Goal: Book appointment/travel/reservation

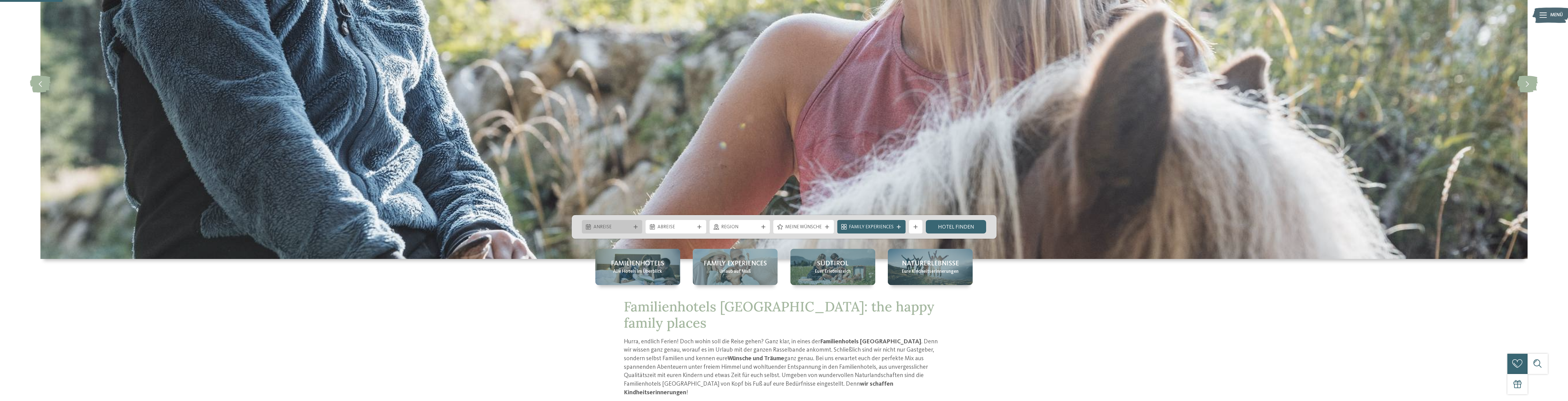
scroll to position [125, 0]
click at [639, 226] on div at bounding box center [635, 227] width 7 height 4
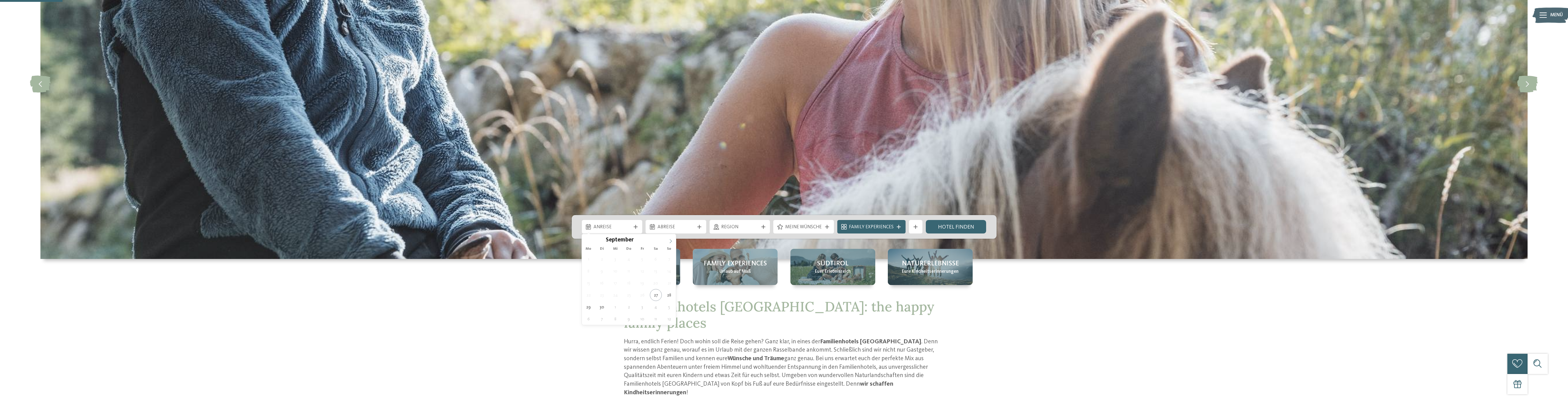
click at [670, 241] on icon at bounding box center [670, 241] width 4 height 4
type div "03.10.2025"
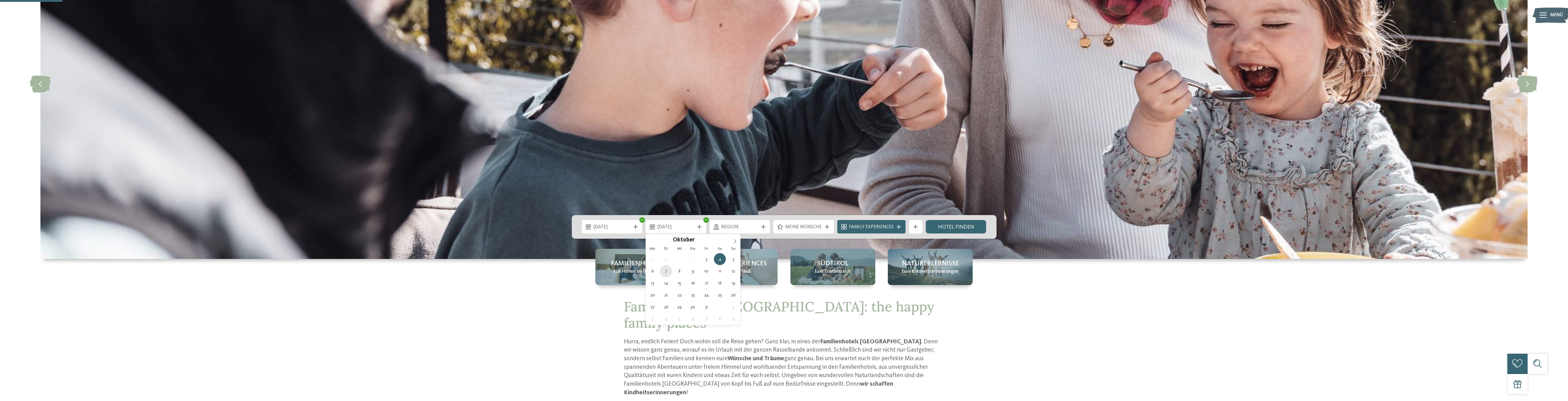
type div "[DATE]"
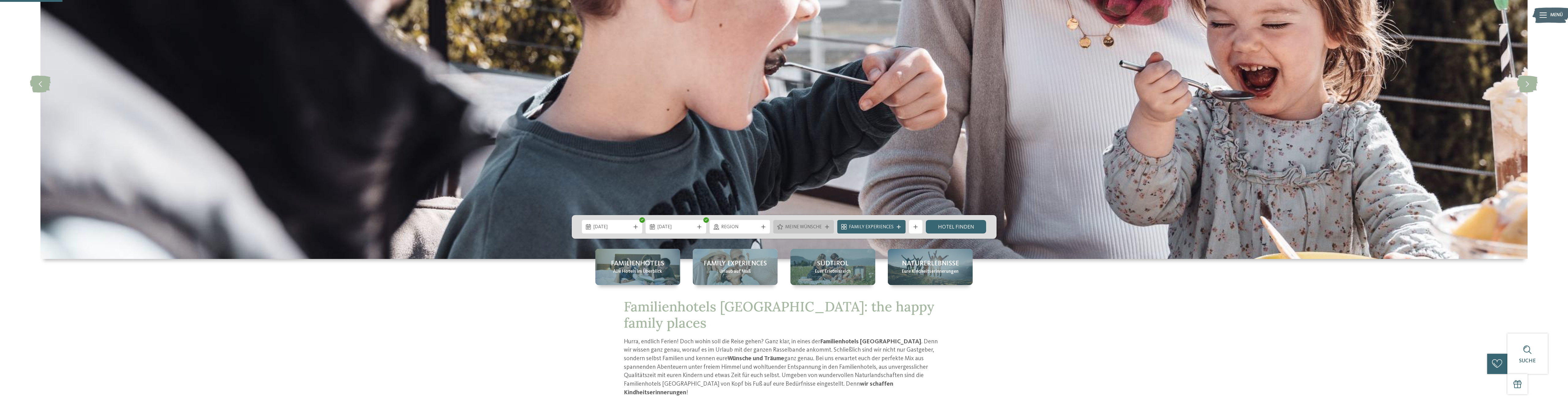
click at [826, 226] on icon at bounding box center [827, 227] width 4 height 4
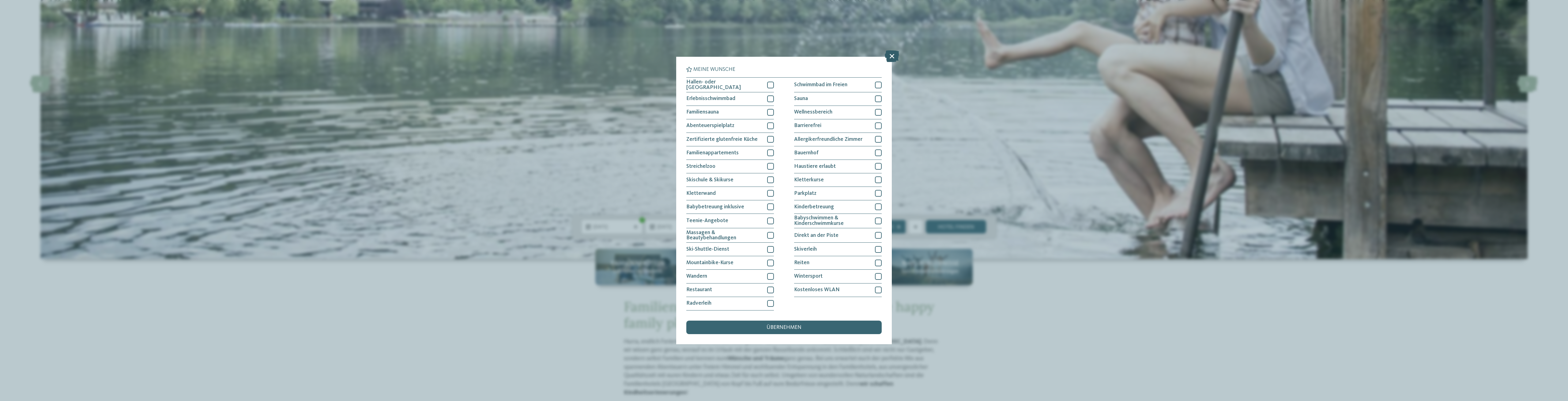
click at [894, 56] on icon at bounding box center [892, 56] width 15 height 12
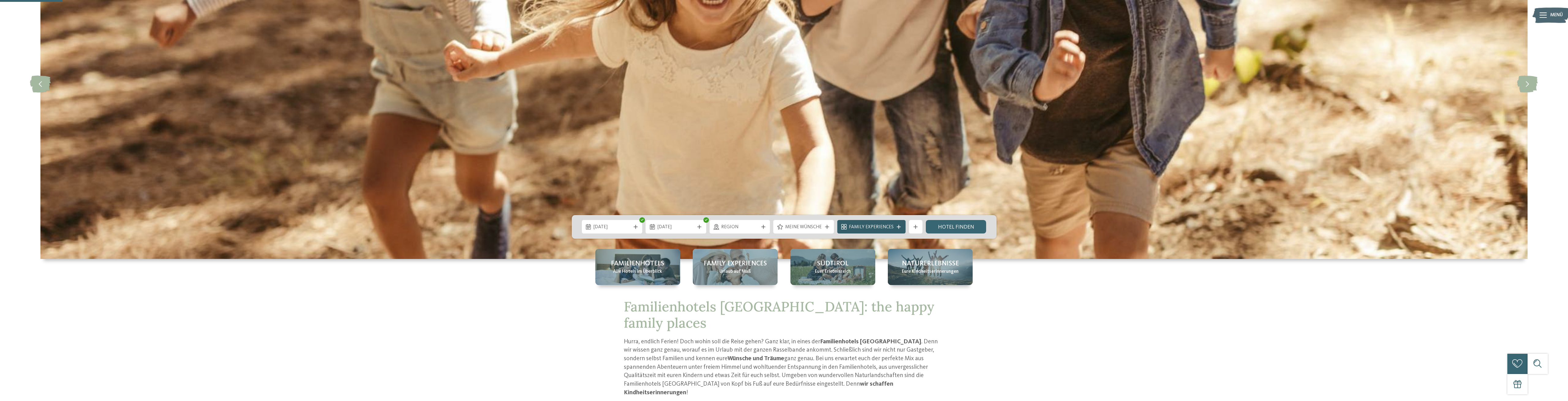
click at [899, 225] on icon at bounding box center [898, 227] width 4 height 4
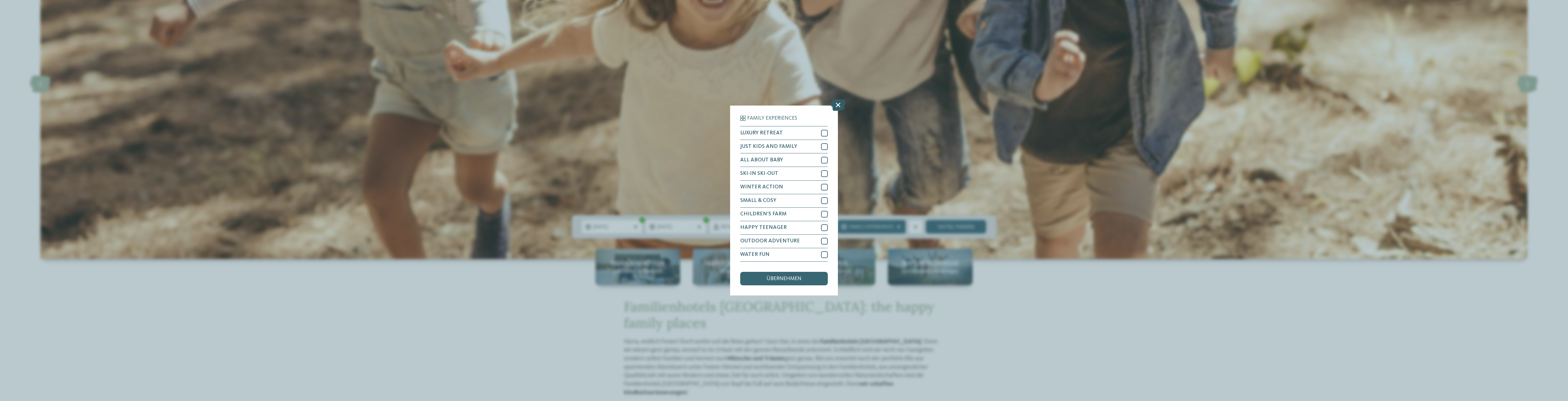
click at [839, 103] on icon at bounding box center [838, 105] width 15 height 12
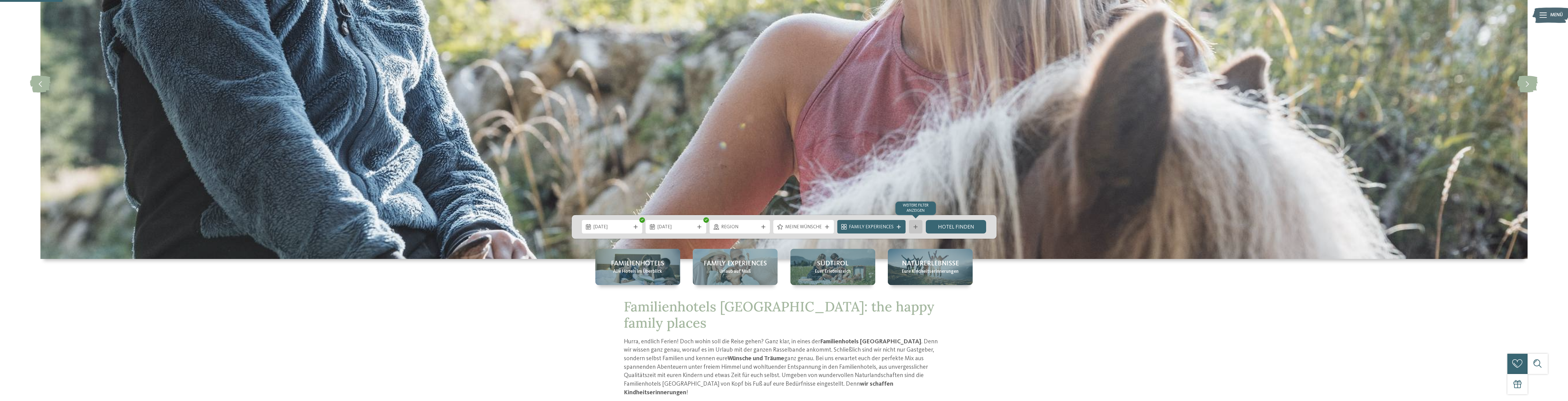
click at [920, 225] on div "Weitere Filter anzeigen" at bounding box center [915, 227] width 13 height 13
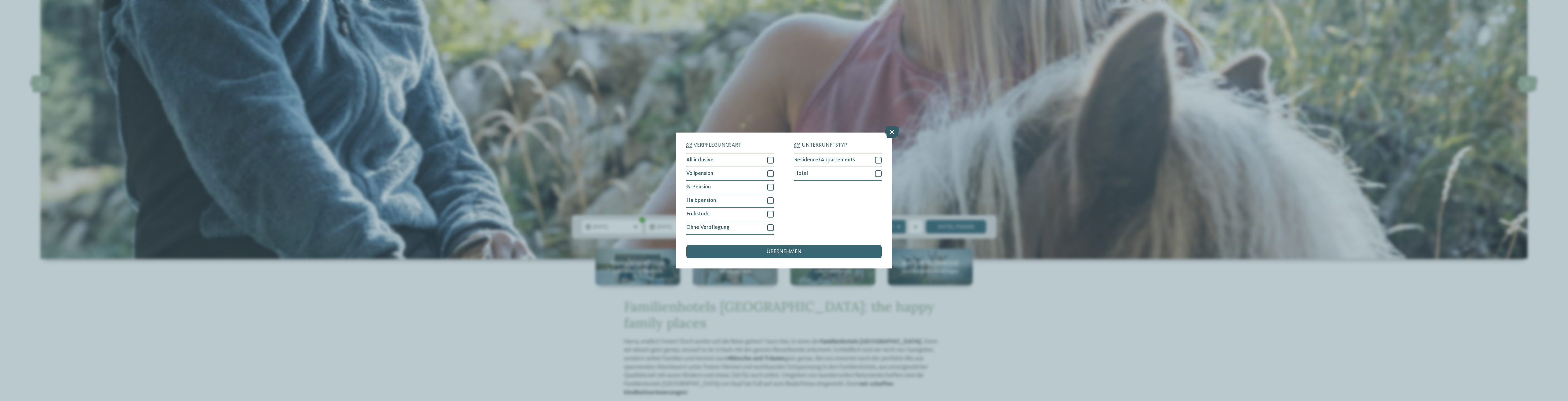
click at [890, 129] on icon at bounding box center [892, 132] width 15 height 12
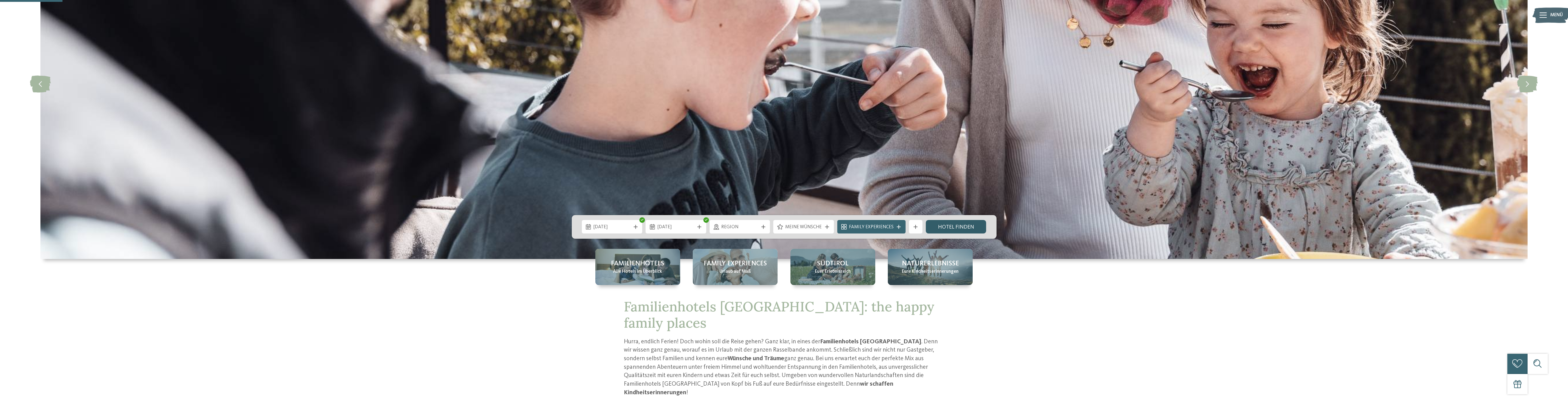
click at [960, 225] on link "Hotel finden" at bounding box center [956, 227] width 61 height 13
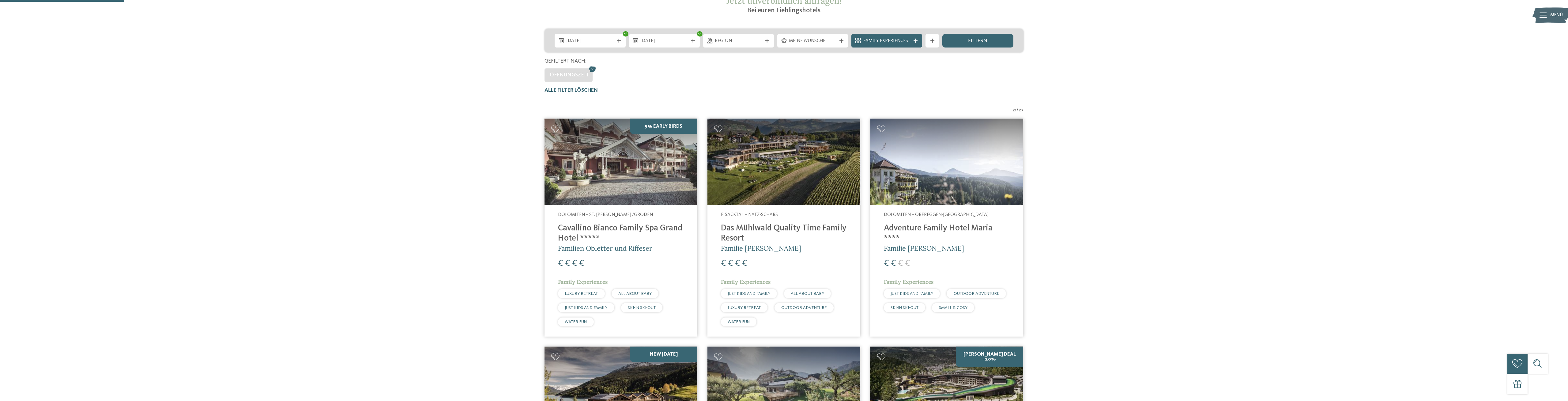
scroll to position [131, 0]
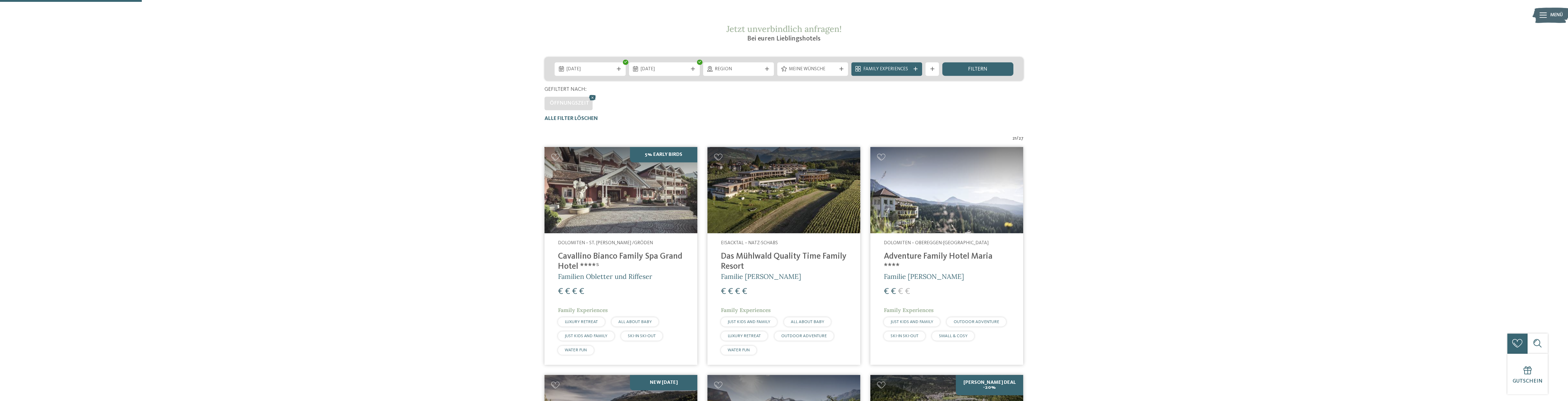
drag, startPoint x: 461, startPoint y: 240, endPoint x: 432, endPoint y: 239, distance: 29.0
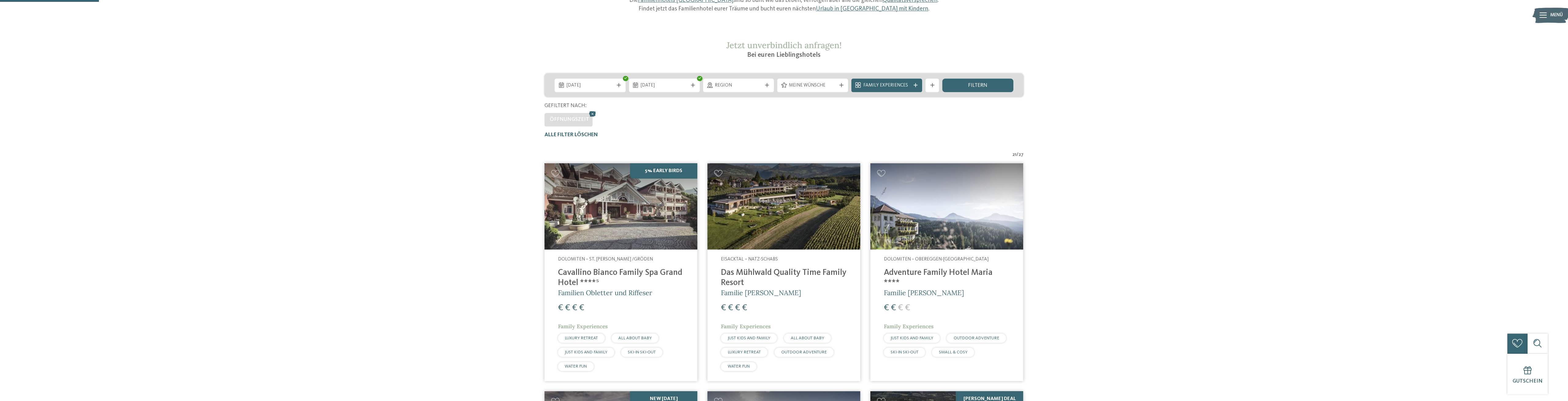
scroll to position [100, 0]
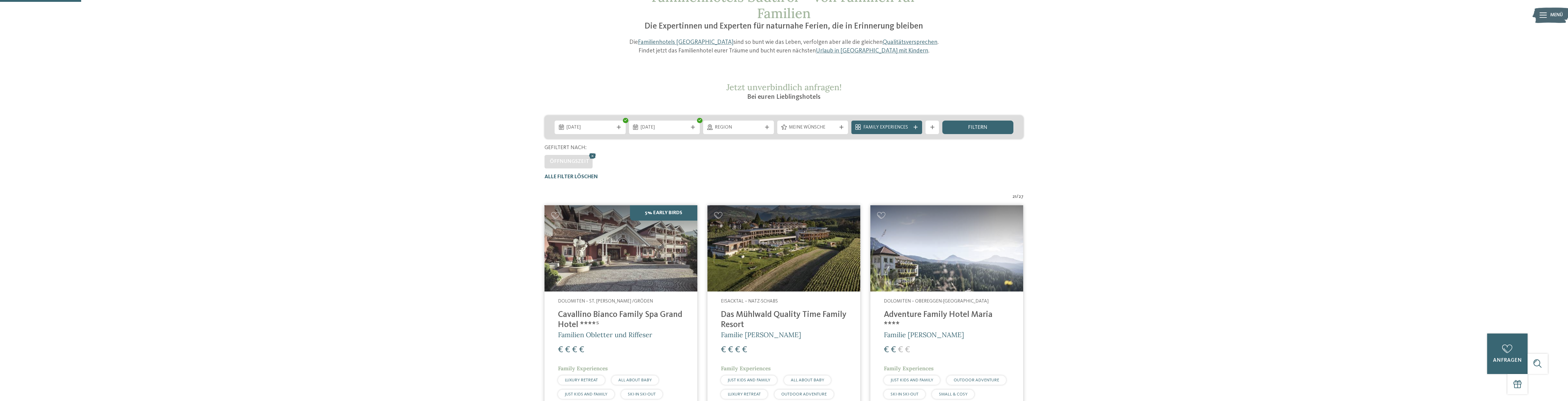
scroll to position [0, 0]
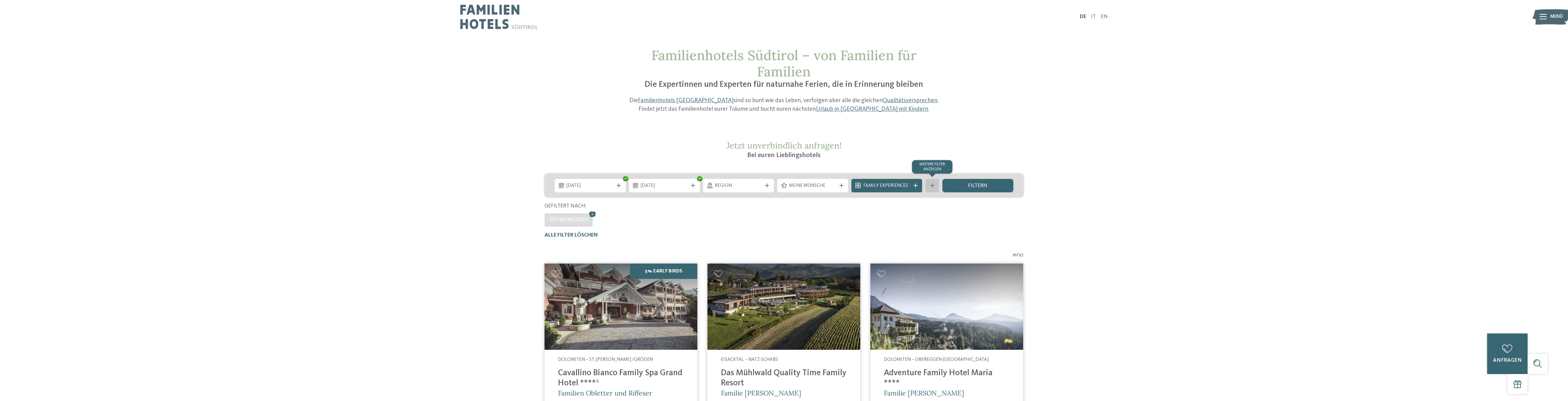
click at [934, 186] on icon at bounding box center [932, 185] width 4 height 4
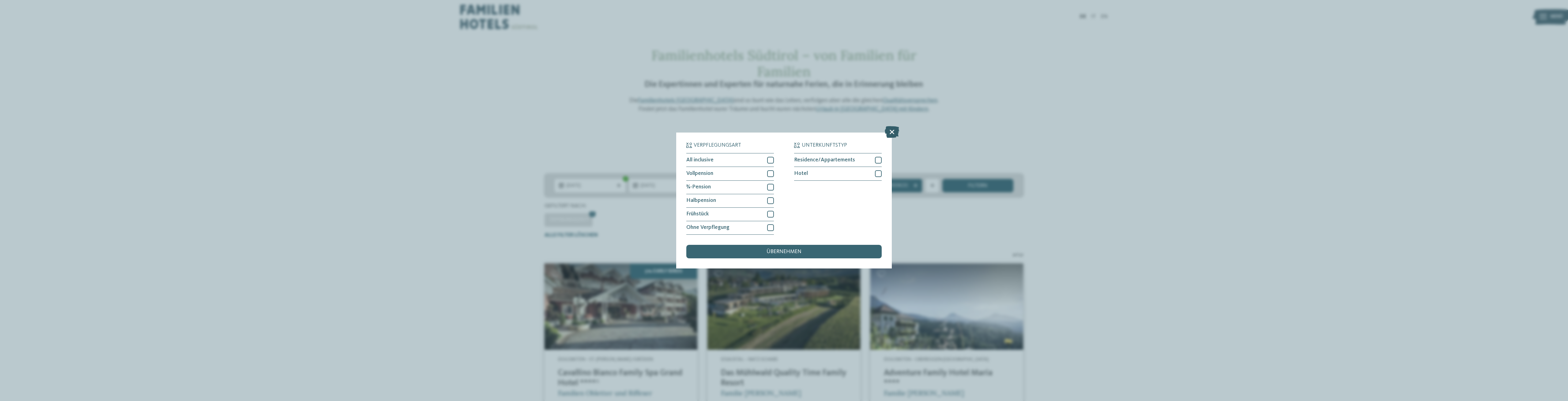
click at [889, 131] on icon at bounding box center [892, 132] width 15 height 12
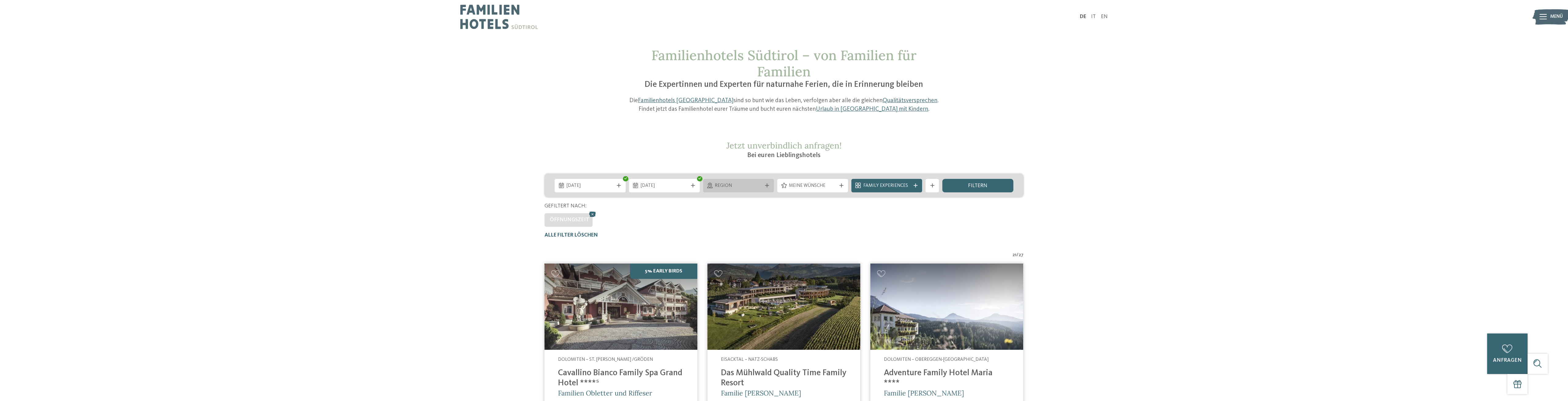
click at [766, 185] on icon at bounding box center [767, 185] width 4 height 4
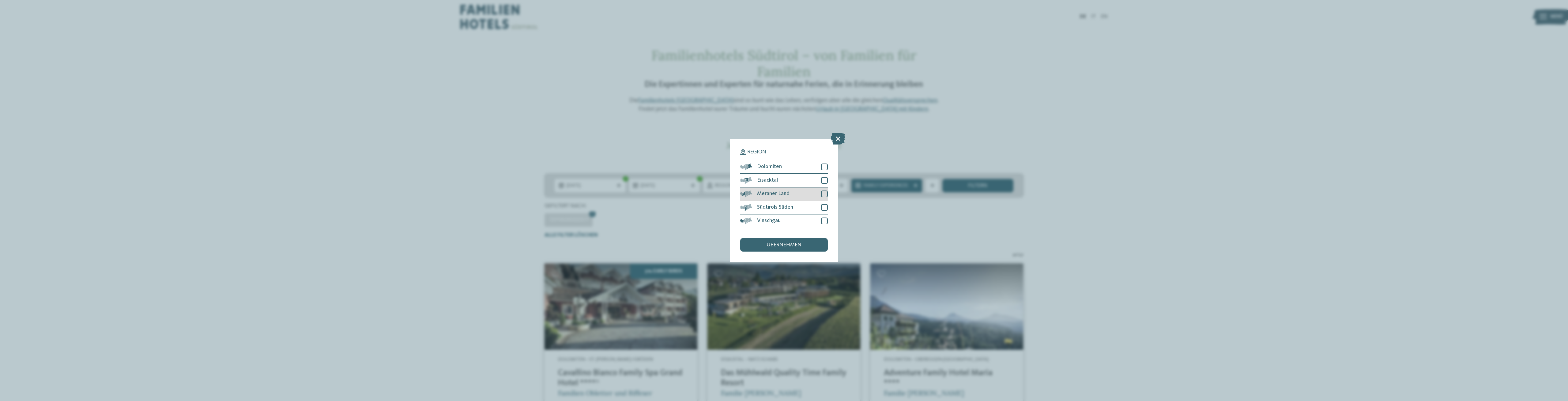
click at [824, 195] on div at bounding box center [824, 193] width 7 height 7
click at [825, 221] on div at bounding box center [824, 221] width 7 height 7
click at [779, 243] on span "übernehmen" at bounding box center [783, 244] width 35 height 5
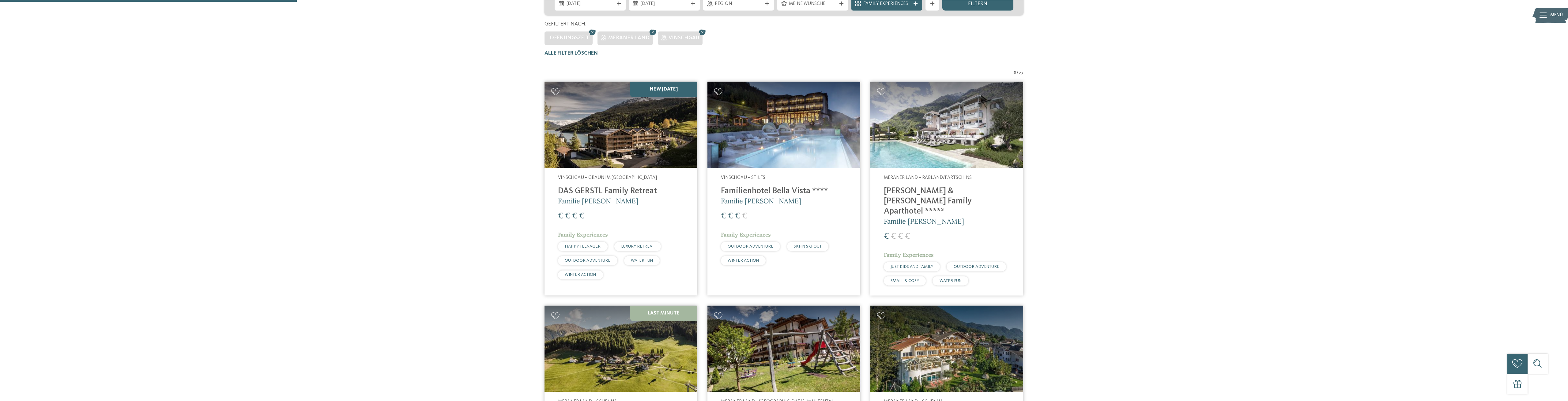
scroll to position [162, 0]
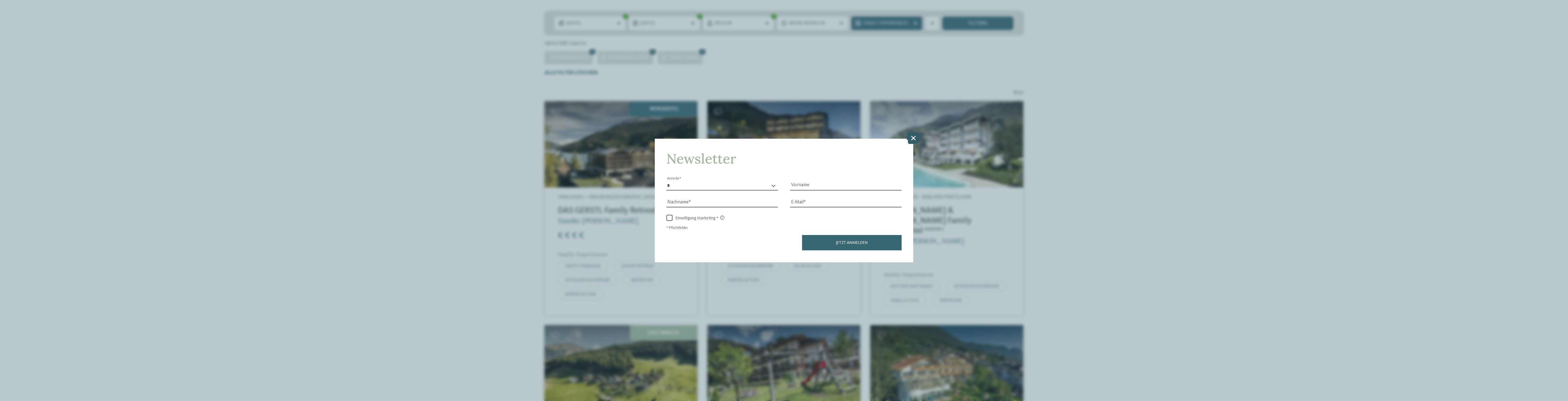
click at [912, 137] on icon at bounding box center [914, 138] width 15 height 12
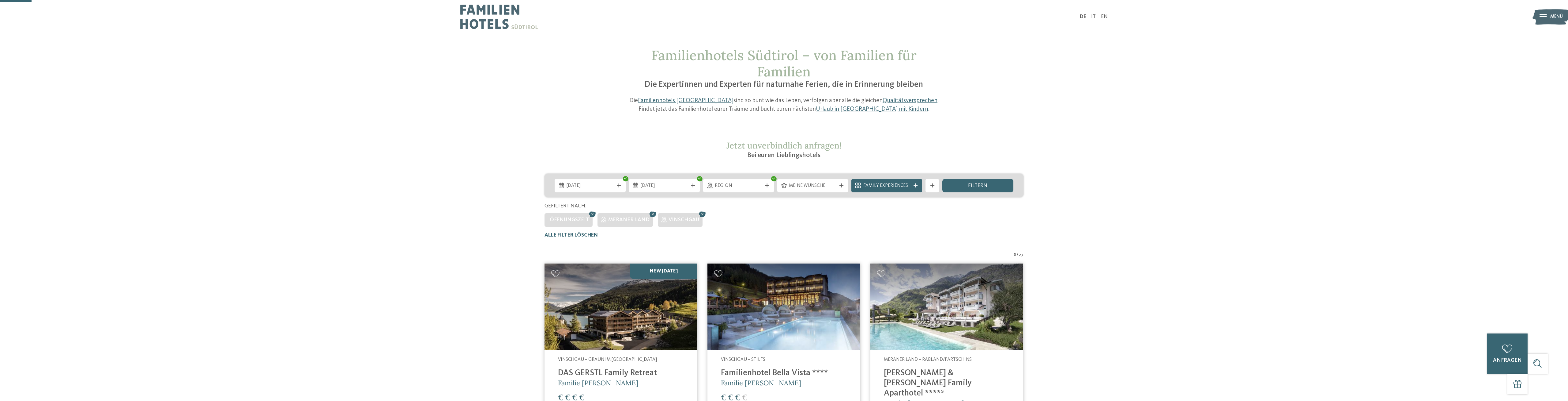
scroll to position [63, 0]
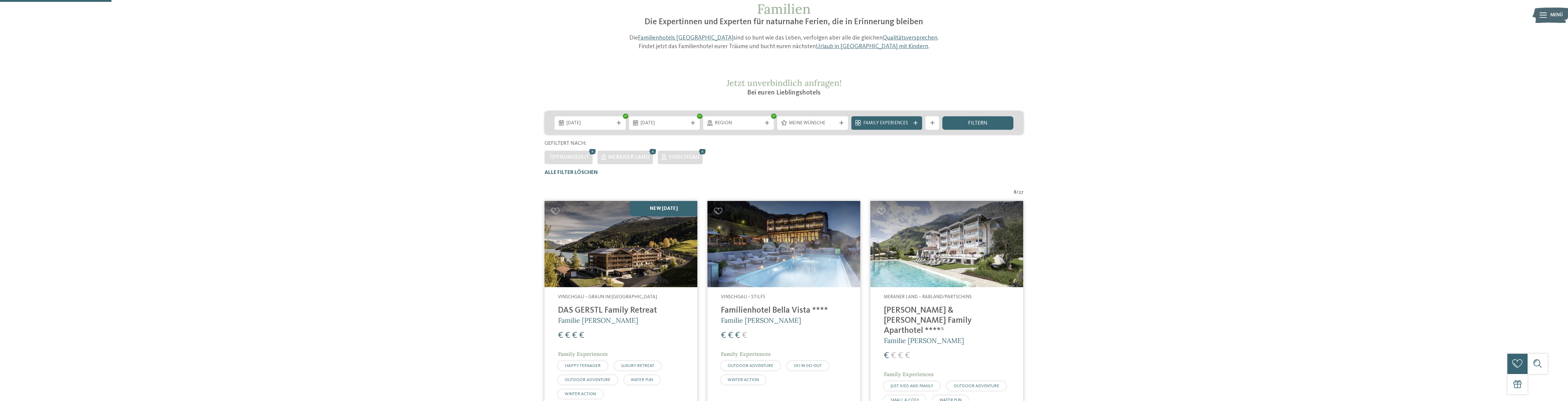
click at [776, 307] on h4 "Familienhotel Bella Vista ****" at bounding box center [783, 310] width 126 height 10
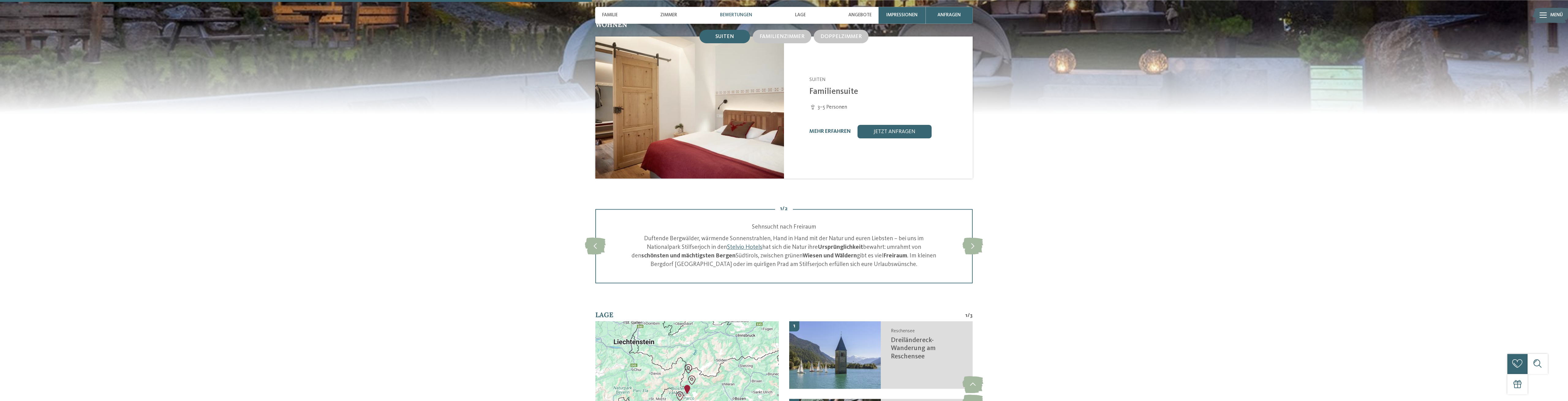
scroll to position [751, 0]
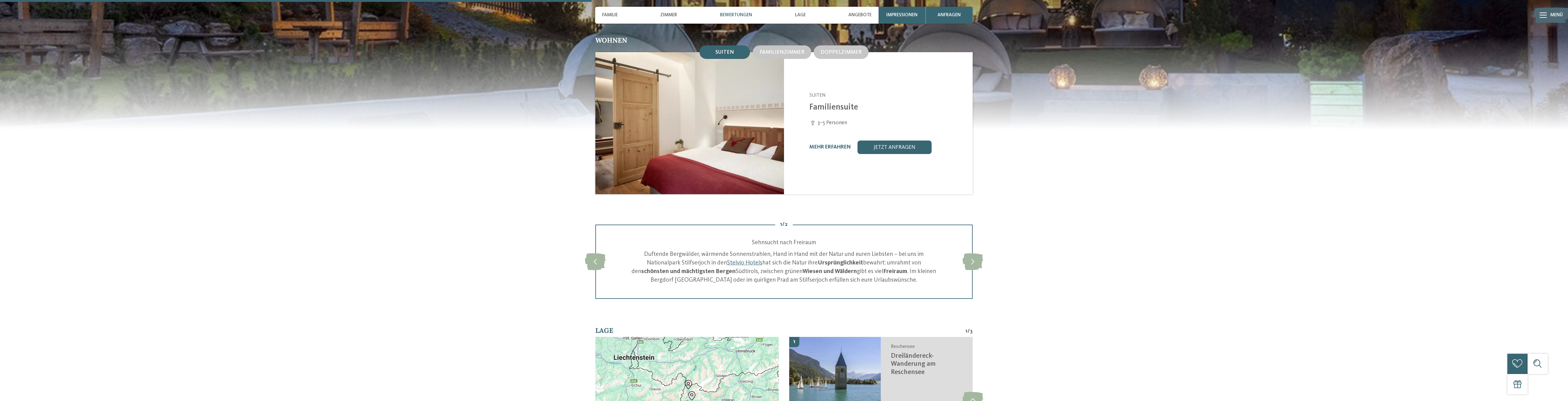
click at [770, 134] on img at bounding box center [690, 123] width 189 height 141
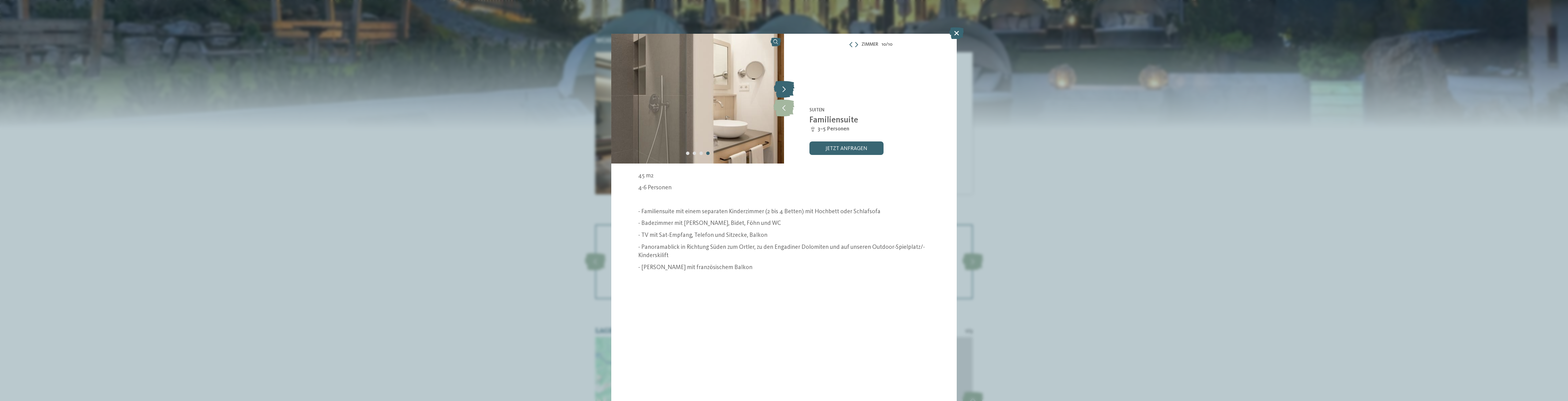
click at [788, 90] on icon at bounding box center [784, 90] width 21 height 17
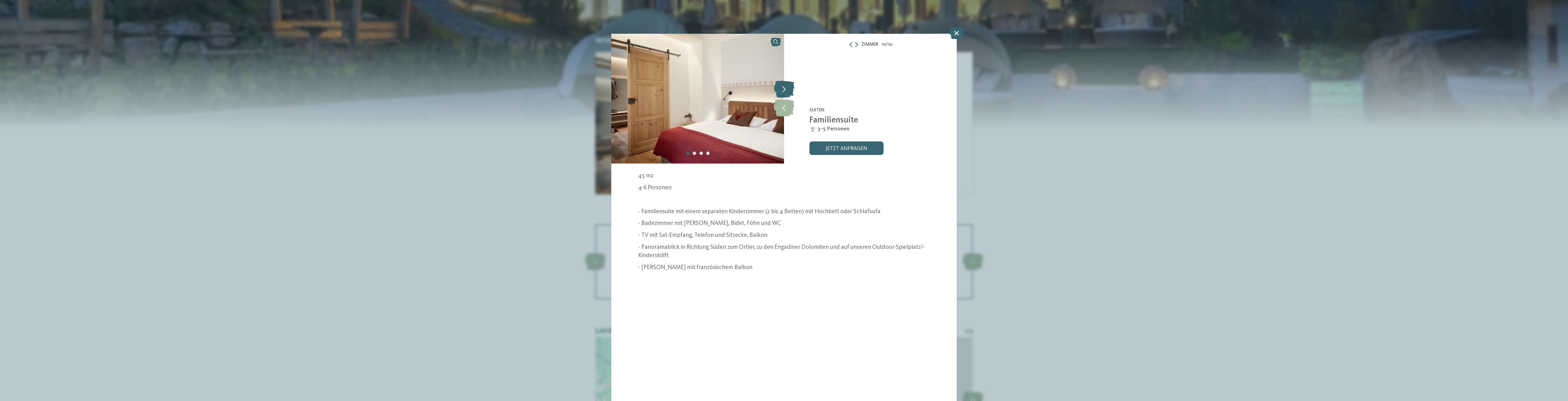
click at [787, 88] on icon at bounding box center [784, 90] width 21 height 17
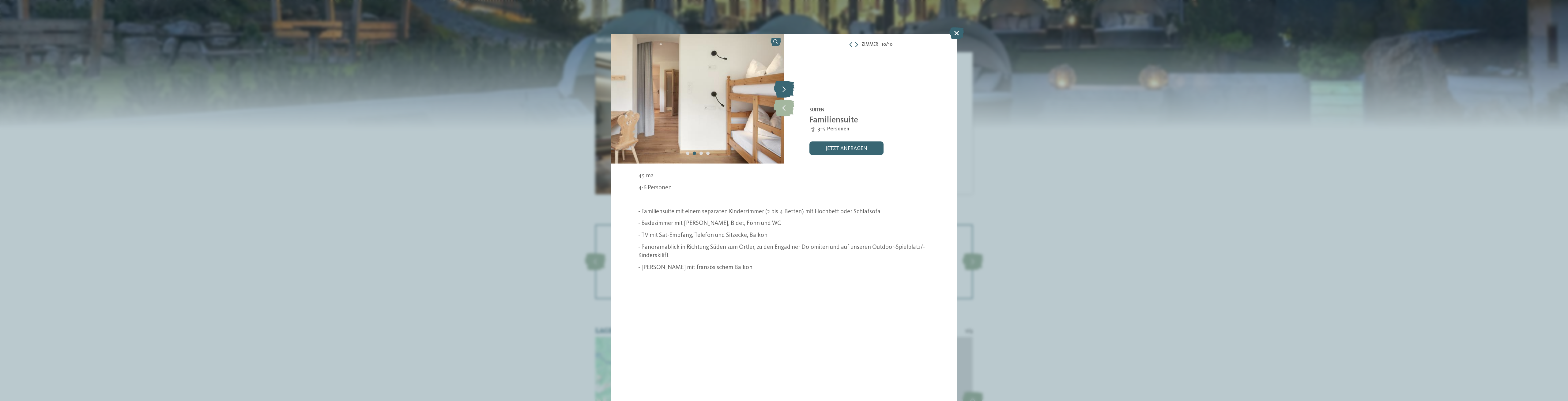
click at [787, 88] on icon at bounding box center [784, 90] width 21 height 17
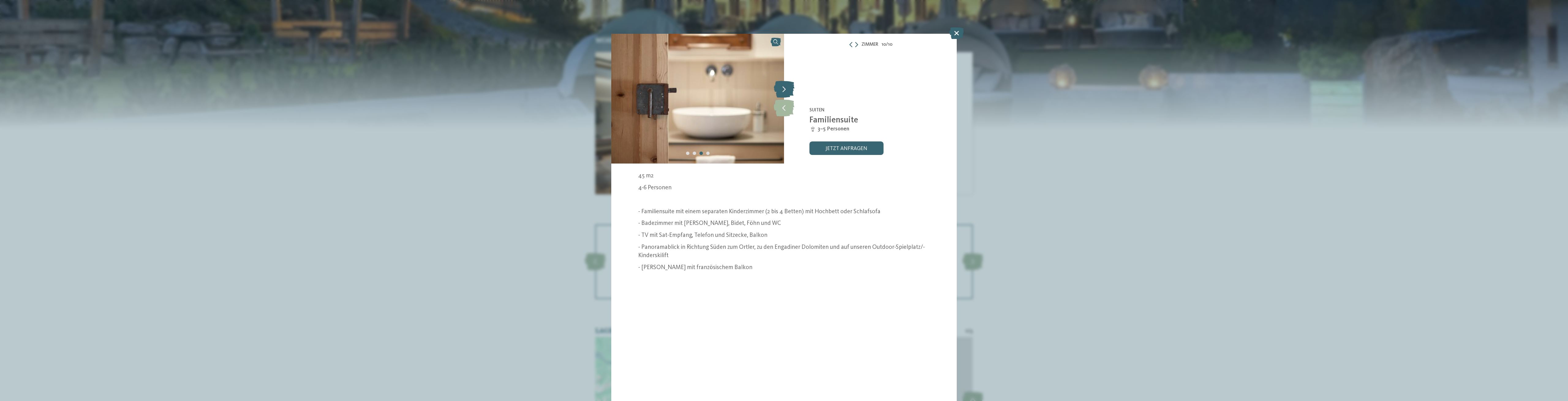
click at [787, 88] on icon at bounding box center [784, 90] width 21 height 17
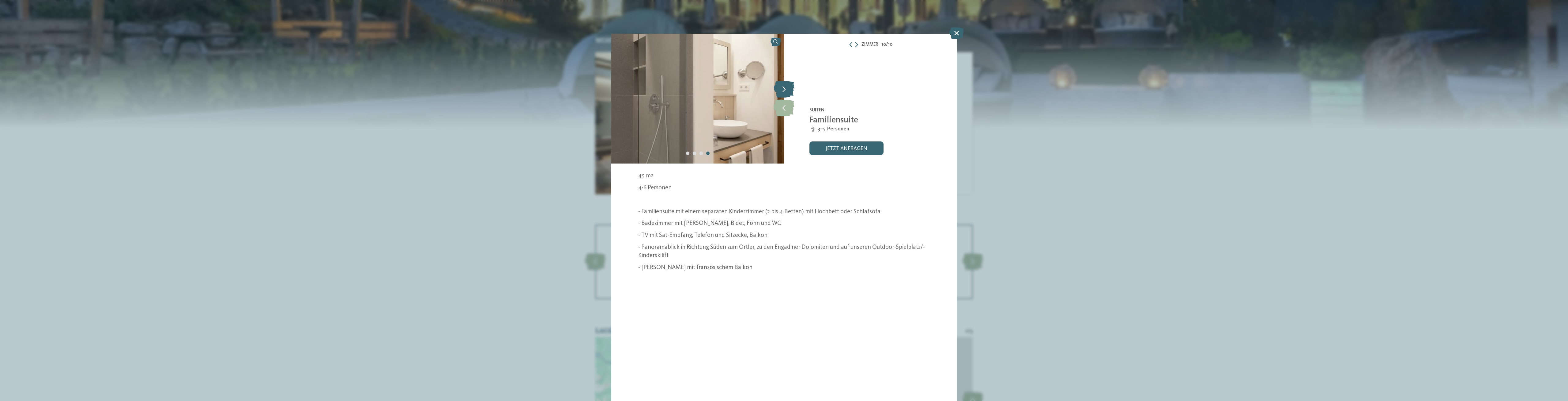
click at [787, 88] on icon at bounding box center [784, 90] width 21 height 17
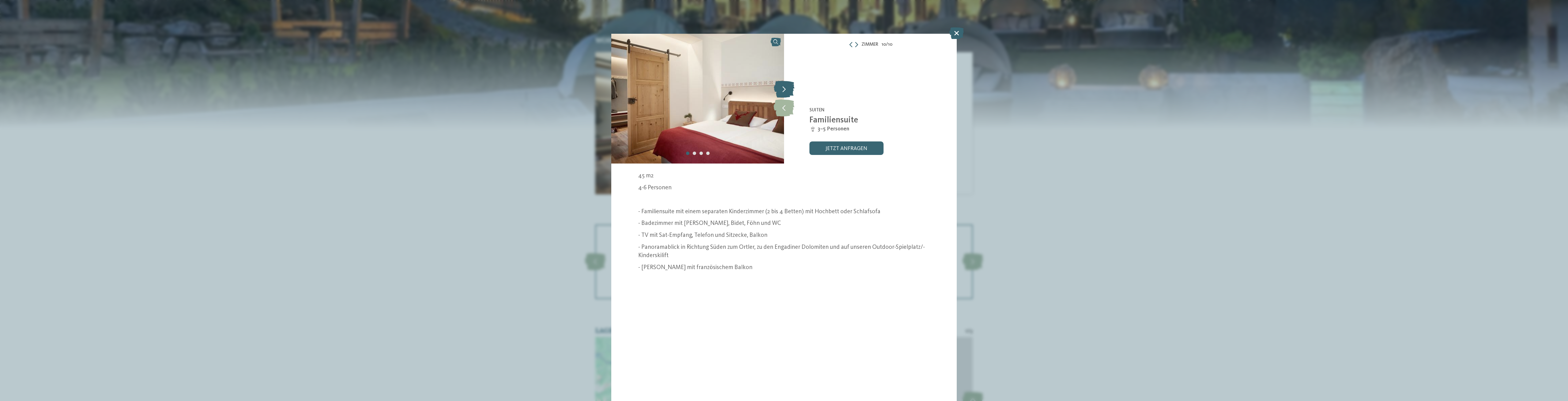
click at [786, 87] on icon at bounding box center [784, 90] width 21 height 17
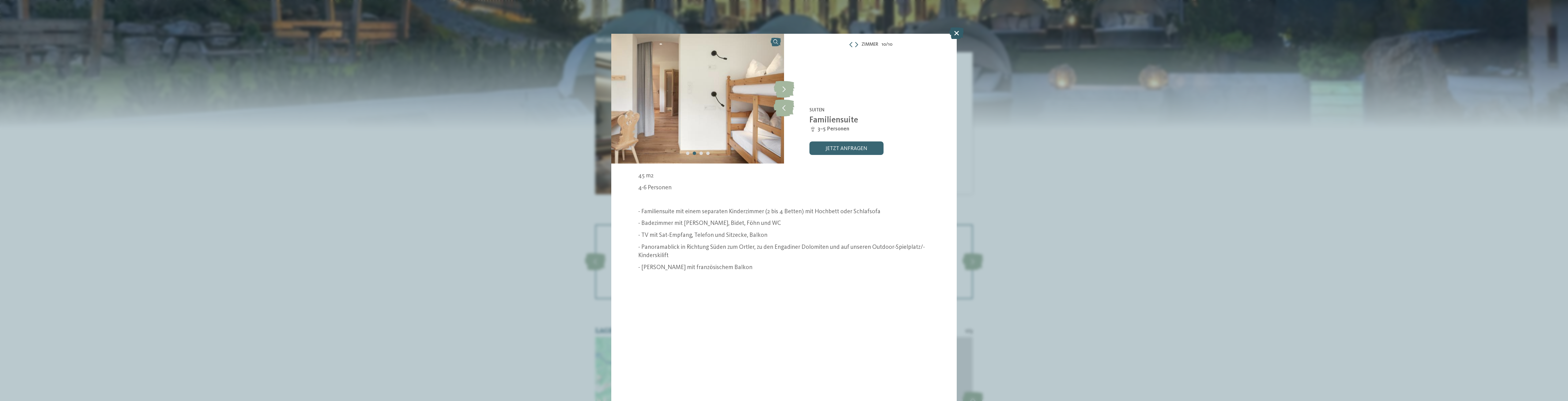
click at [961, 32] on icon at bounding box center [957, 33] width 15 height 12
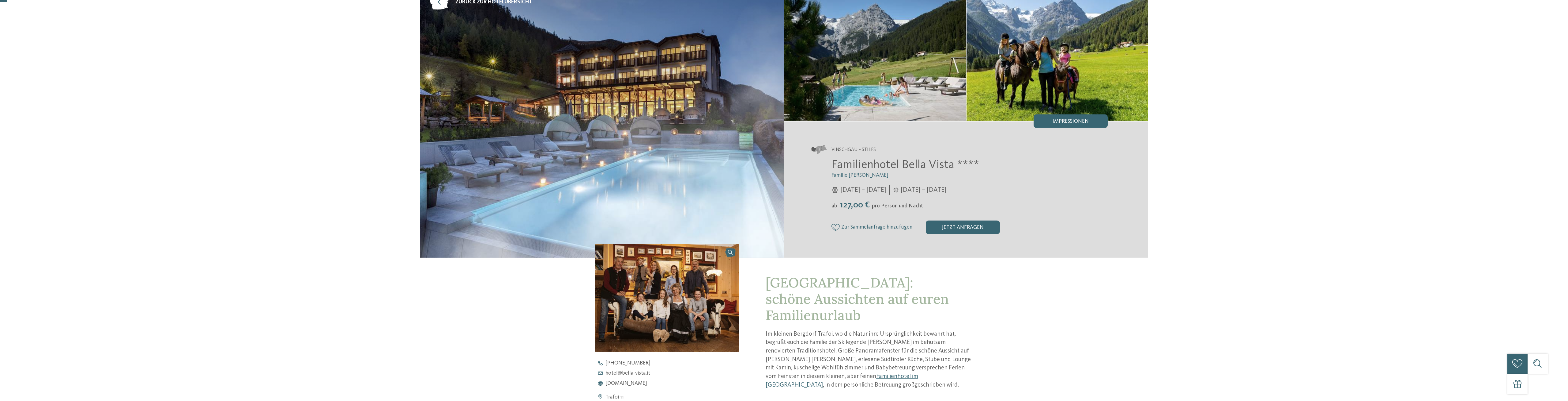
scroll to position [31, 0]
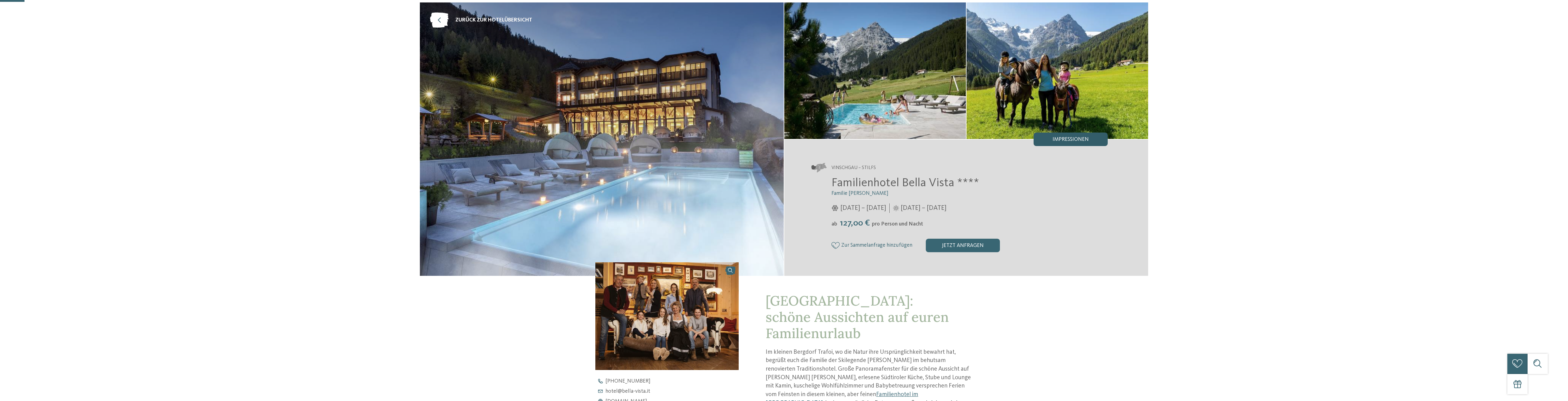
click at [1079, 137] on span "Impressionen" at bounding box center [1070, 139] width 36 height 5
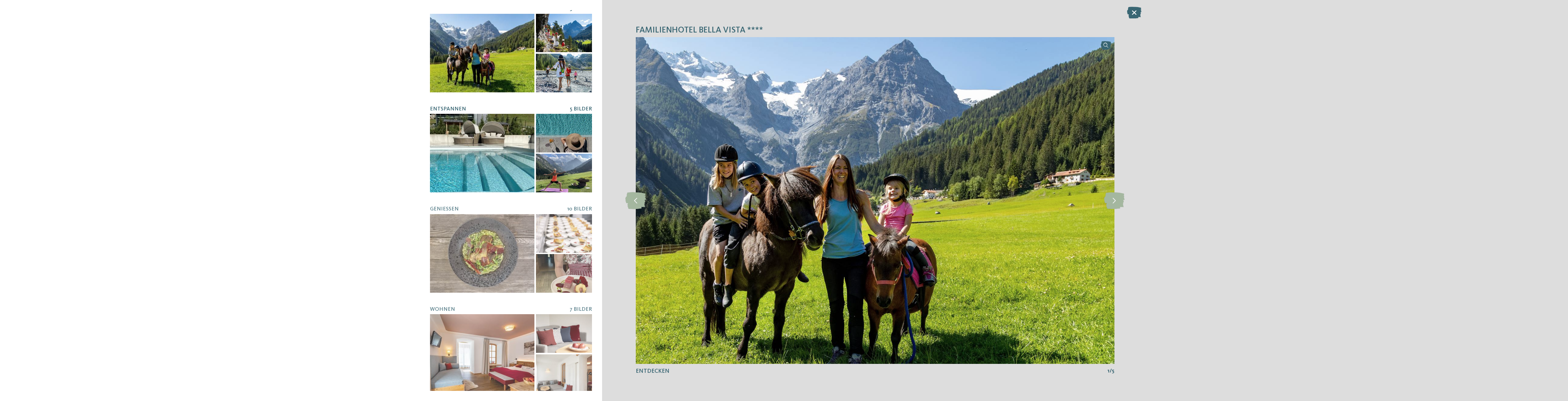
scroll to position [7, 0]
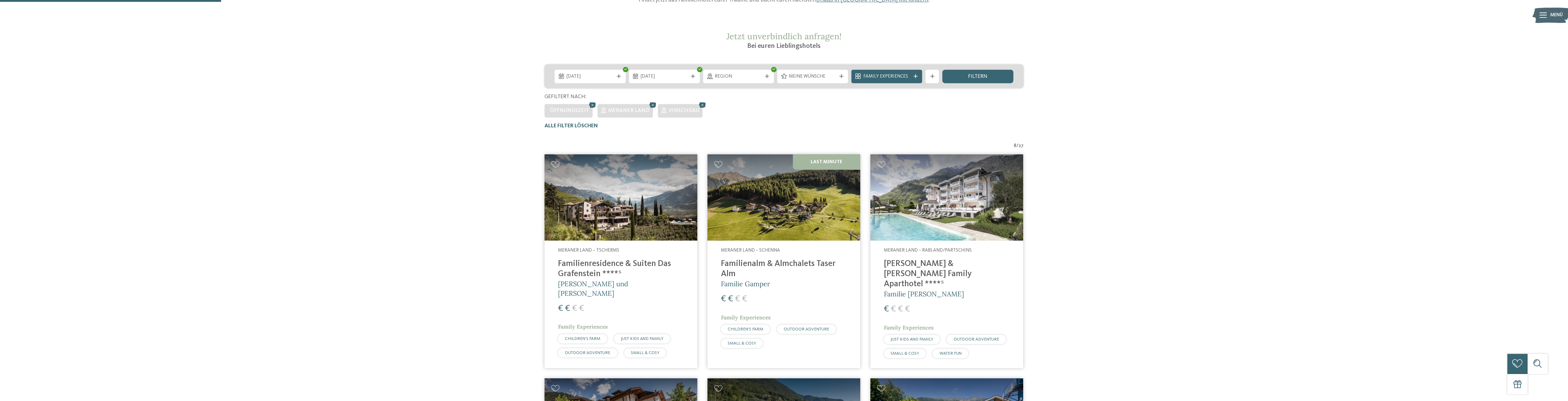
scroll to position [101, 0]
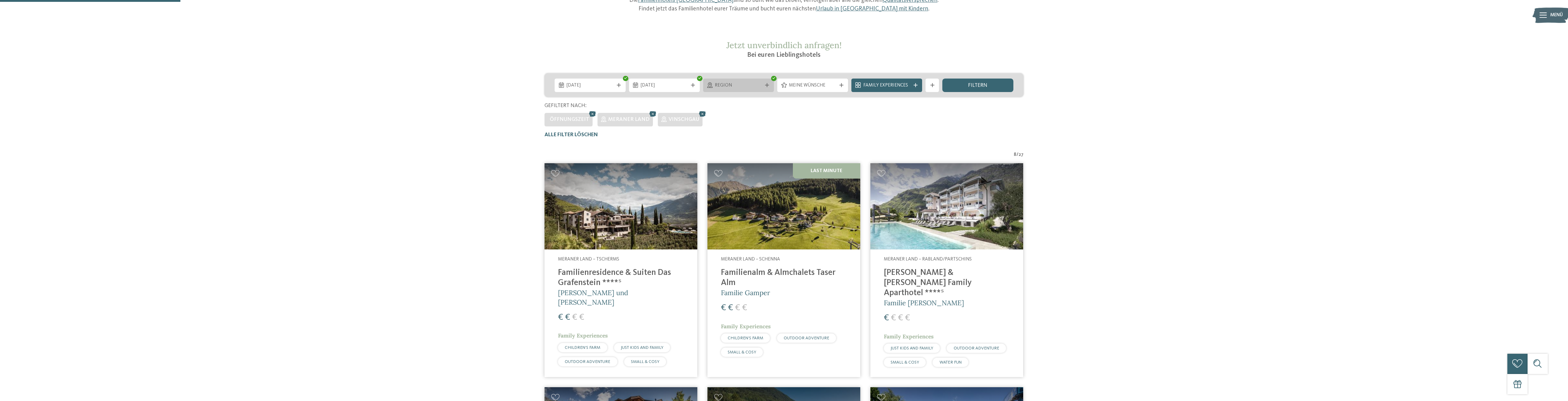
click at [757, 85] on span "Region" at bounding box center [738, 85] width 47 height 7
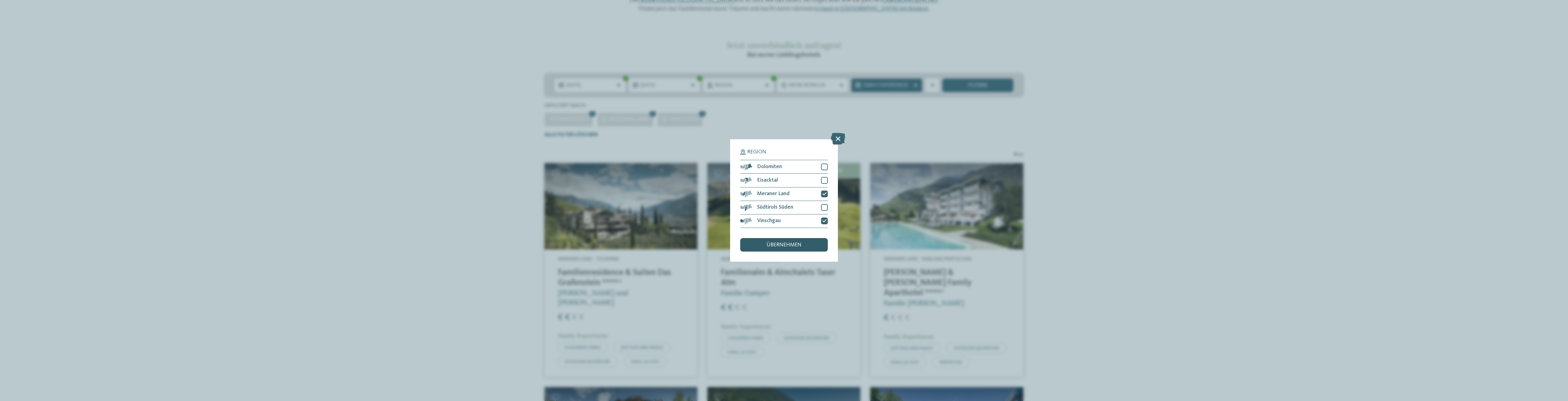
click at [800, 242] on span "übernehmen" at bounding box center [783, 244] width 35 height 5
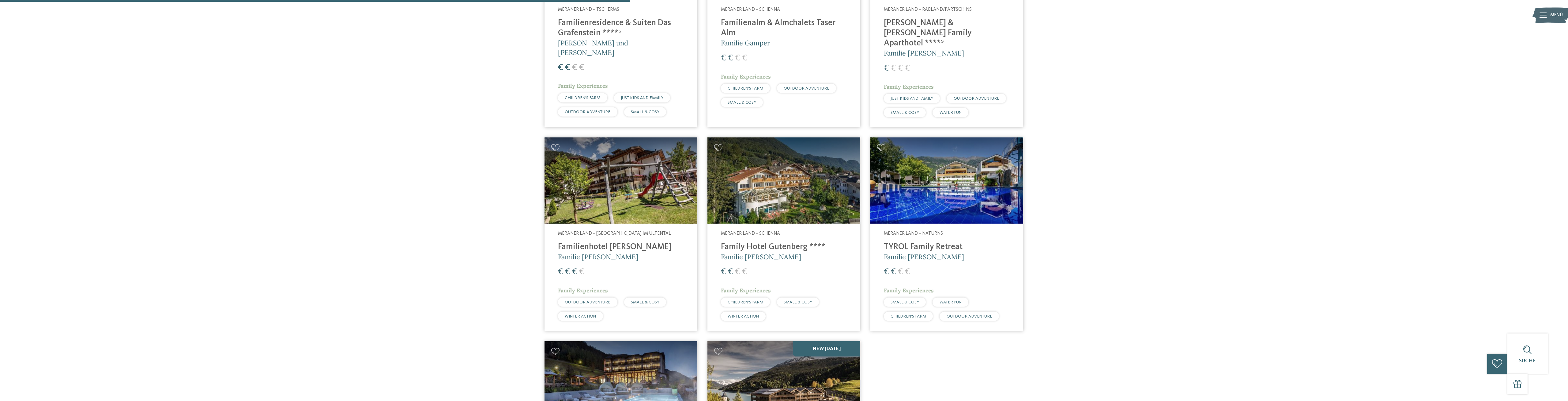
scroll to position [381, 0]
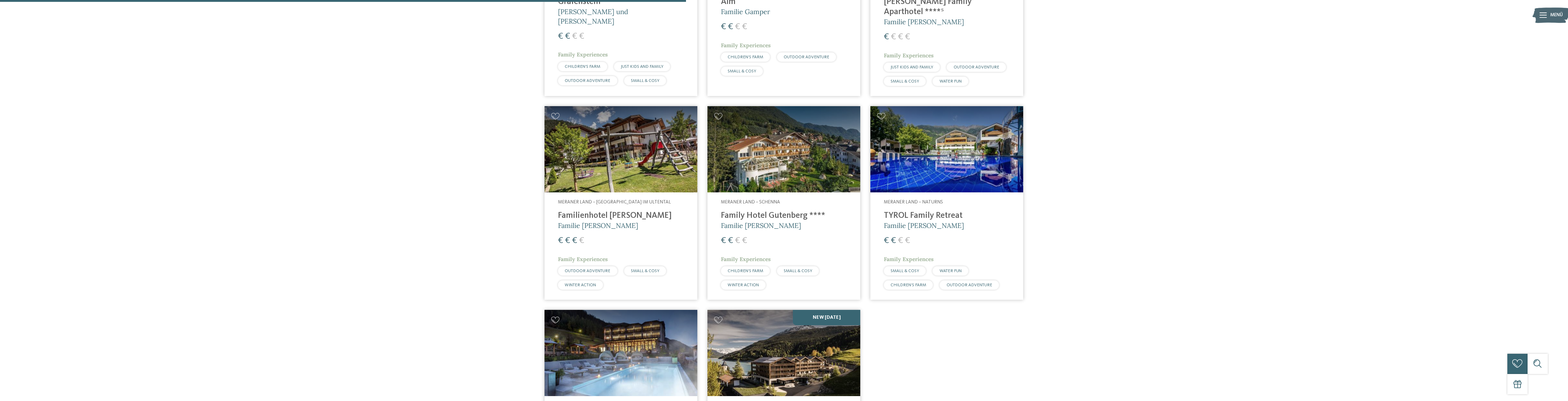
click at [660, 144] on img at bounding box center [621, 149] width 153 height 86
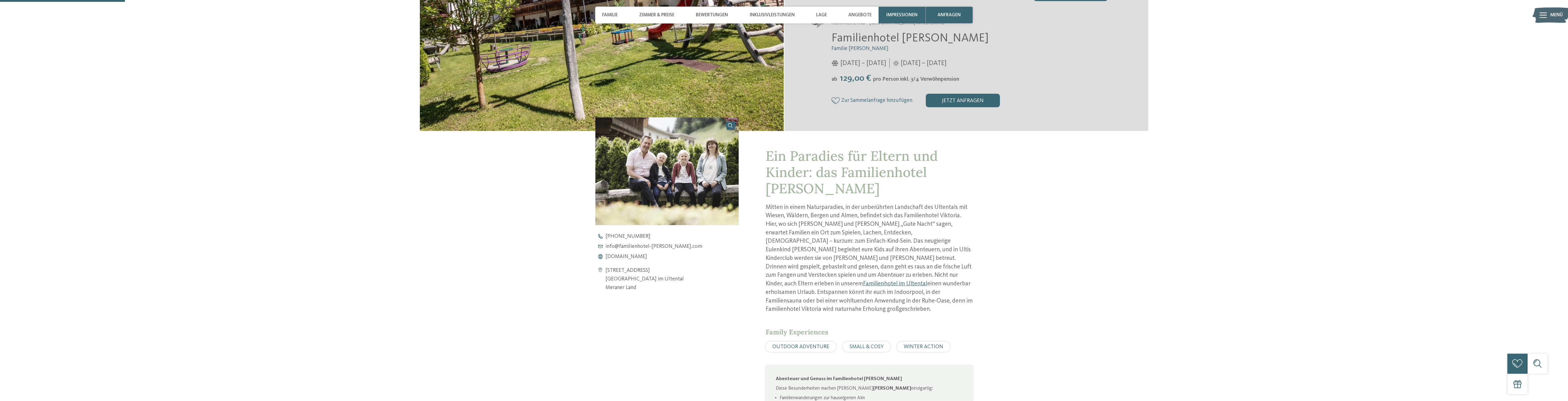
scroll to position [188, 0]
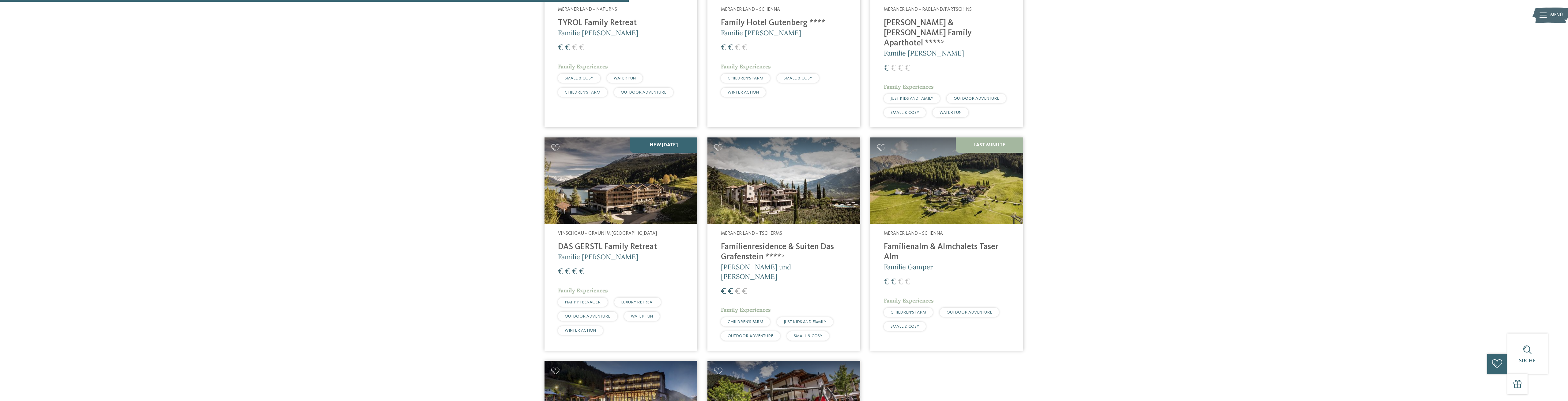
scroll to position [319, 0]
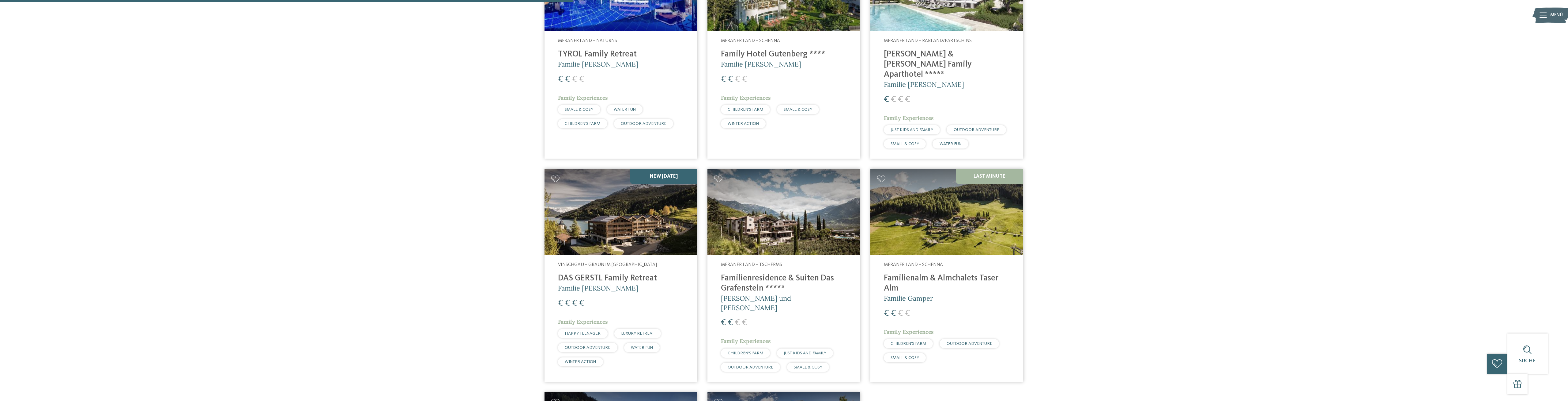
click at [764, 52] on h4 "Family Hotel Gutenberg ****" at bounding box center [783, 54] width 126 height 10
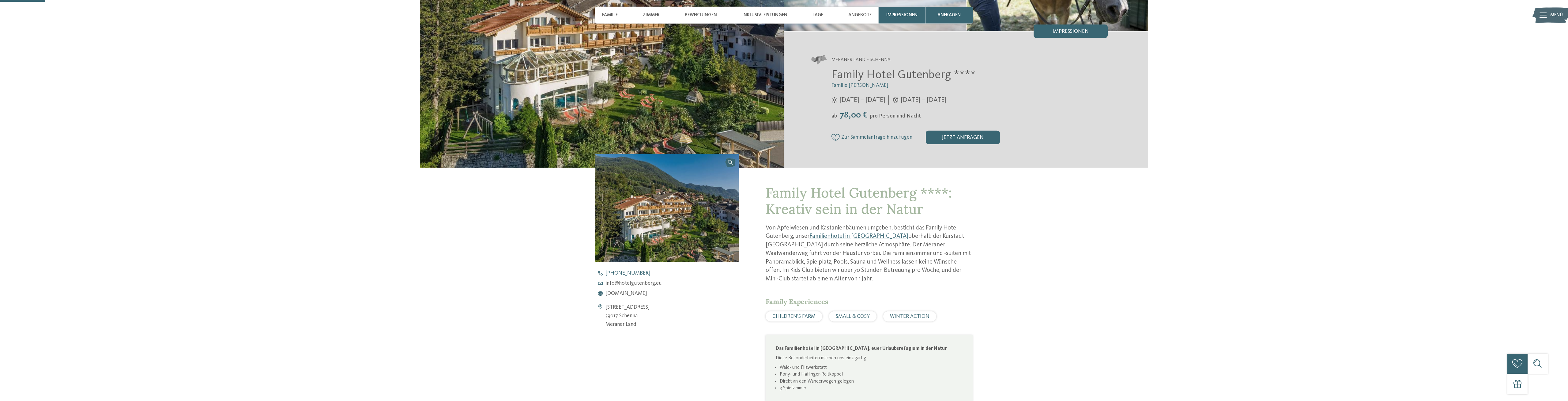
scroll to position [63, 0]
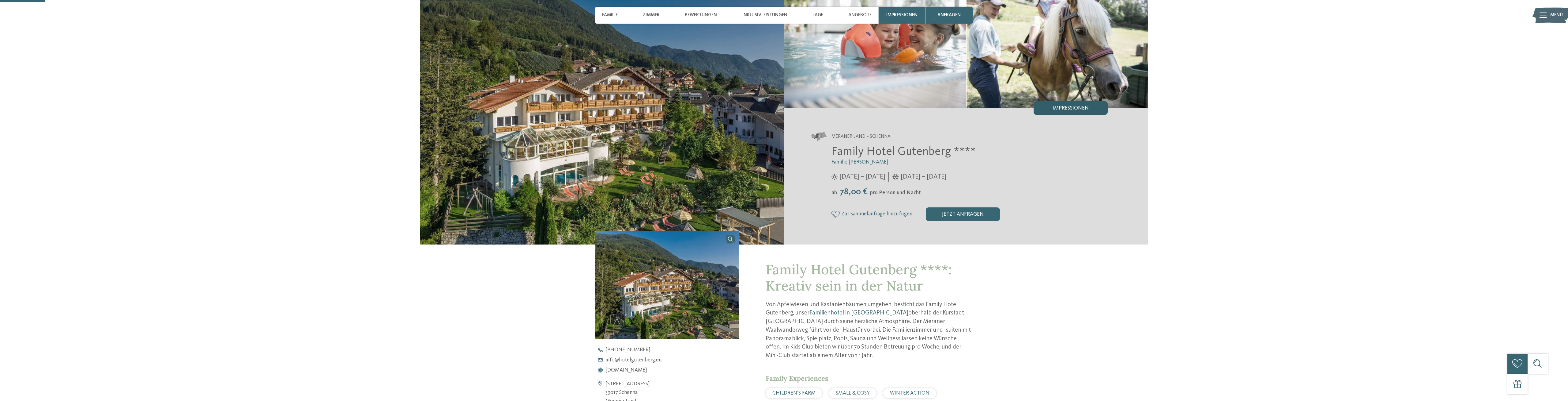
click at [1073, 108] on span "Impressionen" at bounding box center [1070, 108] width 36 height 5
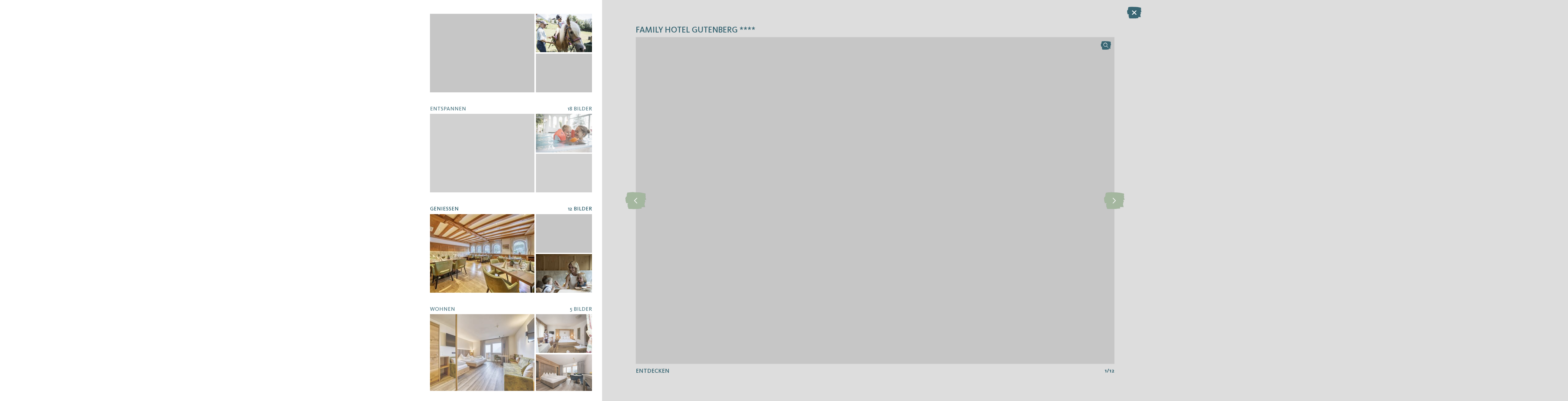
scroll to position [7, 0]
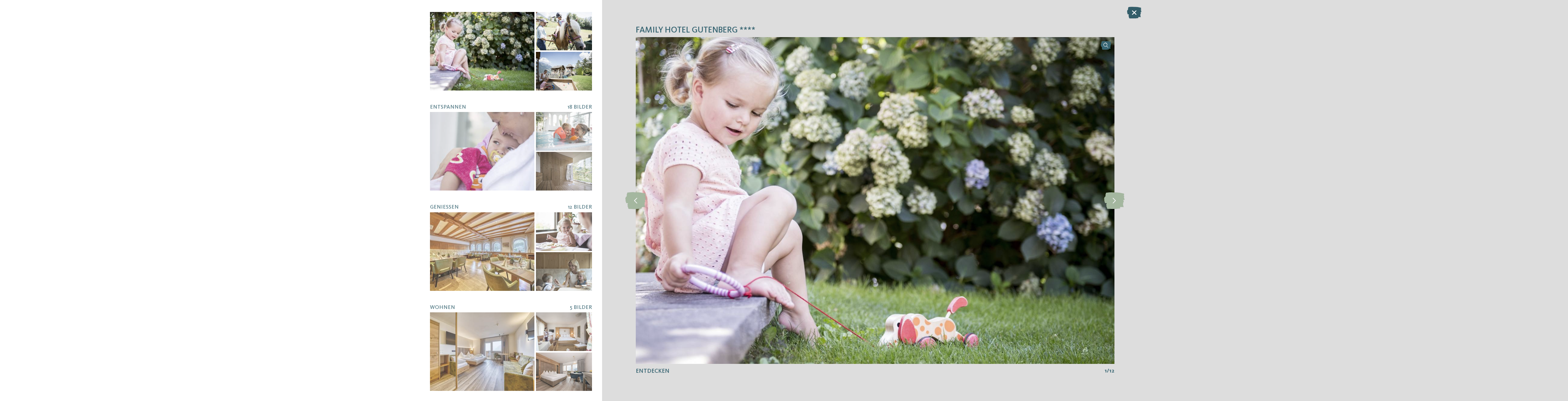
click at [1131, 12] on icon at bounding box center [1135, 12] width 15 height 12
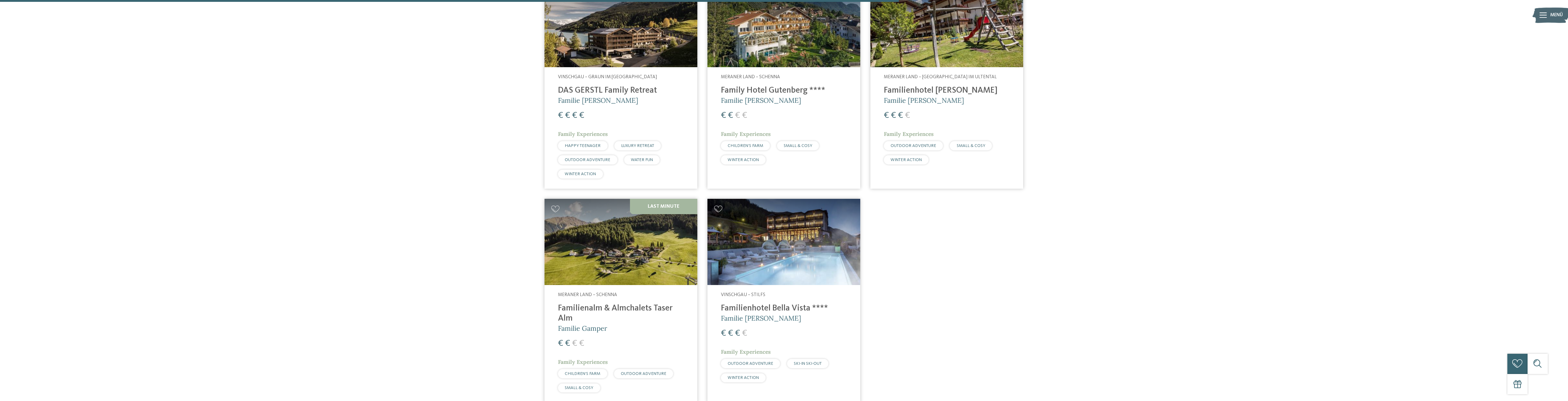
scroll to position [413, 0]
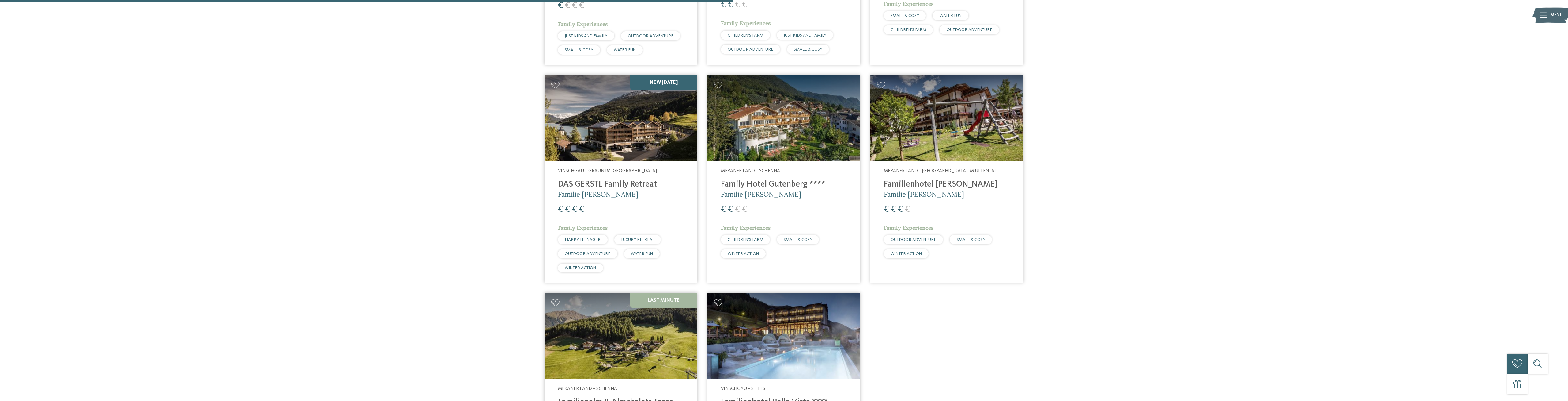
click at [789, 308] on img at bounding box center [783, 335] width 153 height 86
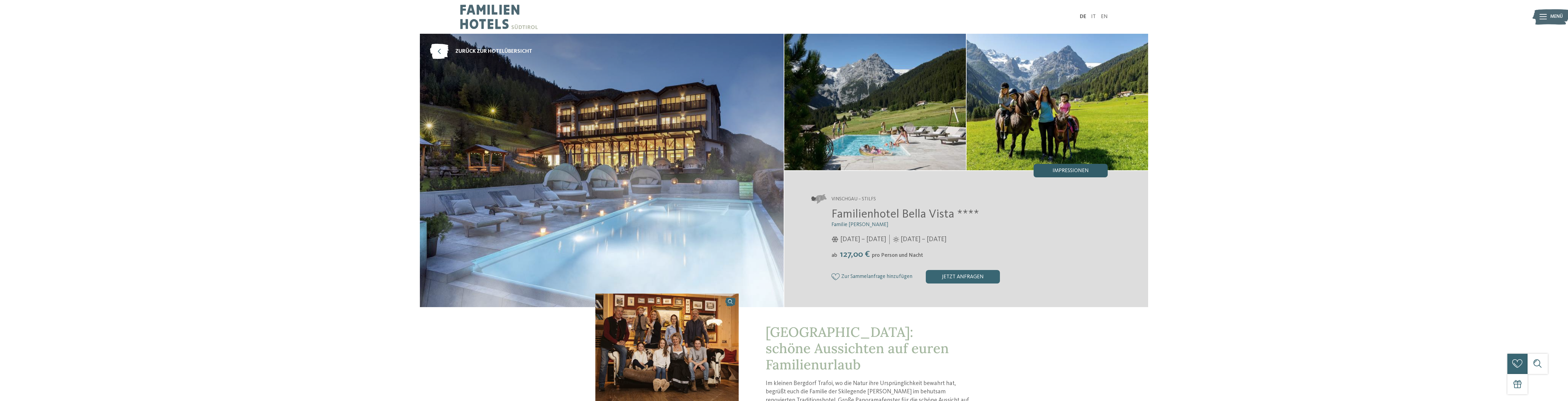
click at [1073, 171] on span "Impressionen" at bounding box center [1070, 171] width 36 height 5
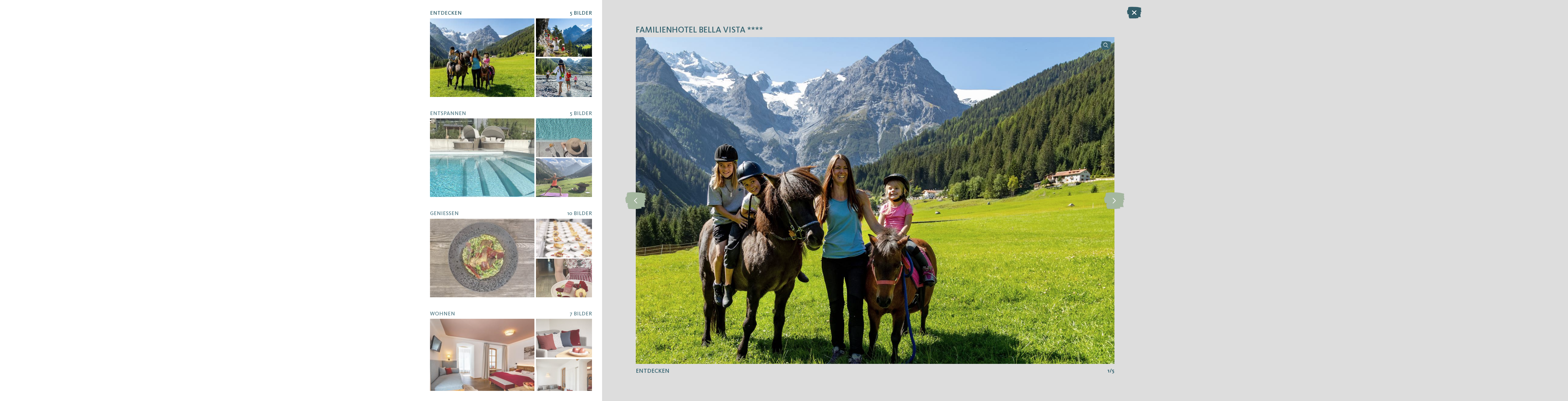
click at [1132, 13] on icon at bounding box center [1135, 12] width 15 height 12
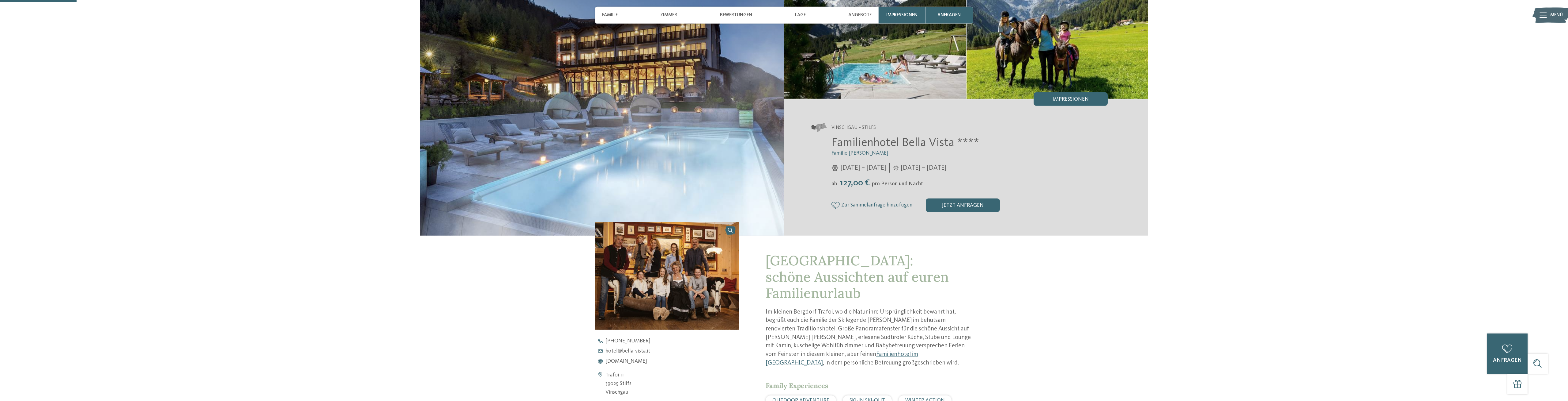
scroll to position [31, 0]
